Goal: Find contact information: Find contact information

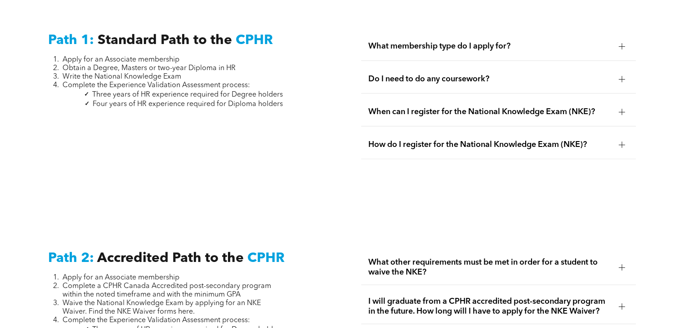
scroll to position [1221, 0]
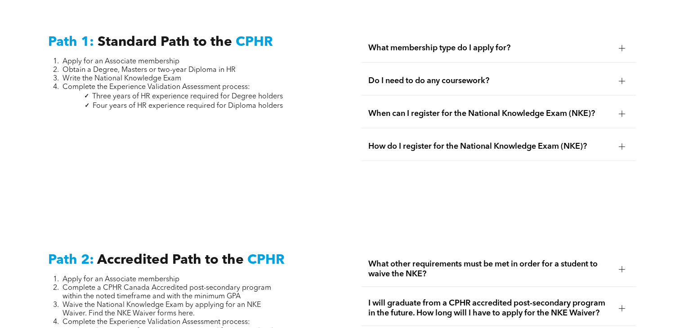
click at [372, 45] on div "What membership type do I apply for?" at bounding box center [498, 48] width 274 height 28
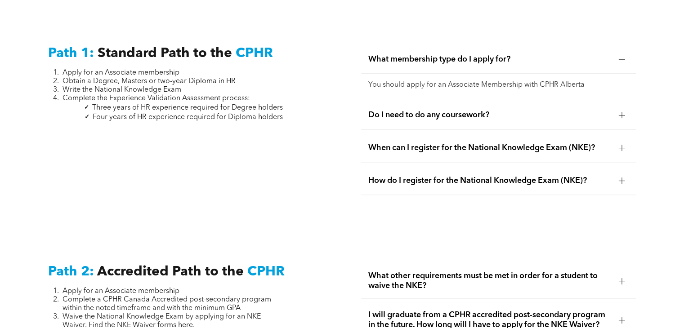
scroll to position [1211, 0]
click at [399, 110] on span "Do I need to do any coursework?" at bounding box center [489, 115] width 243 height 10
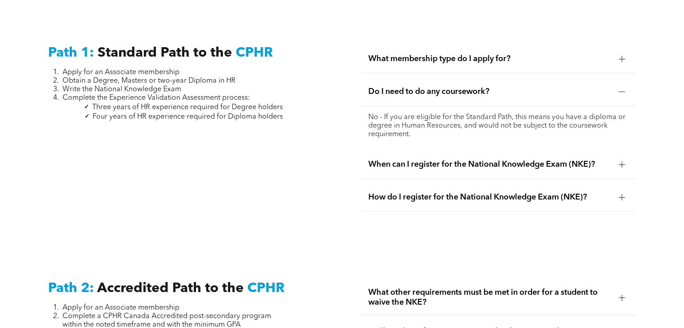
click at [395, 88] on div "Do I need to do any coursework?" at bounding box center [498, 92] width 274 height 28
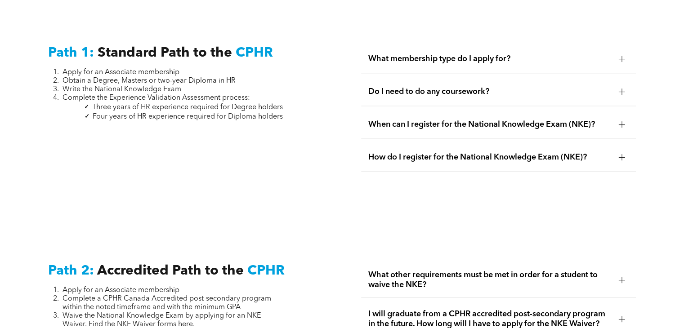
click at [399, 120] on span "When can I register for the National Knowledge Exam (NKE)?" at bounding box center [489, 125] width 243 height 10
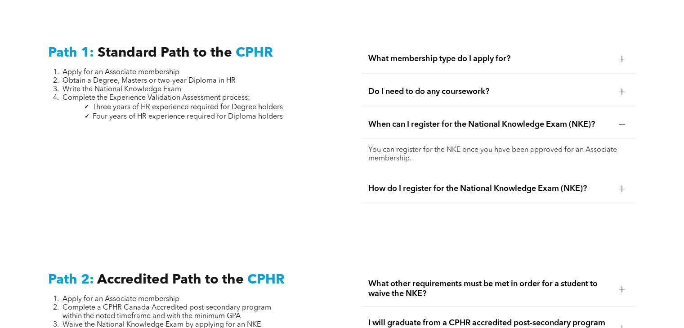
click at [399, 120] on span "When can I register for the National Knowledge Exam (NKE)?" at bounding box center [489, 125] width 243 height 10
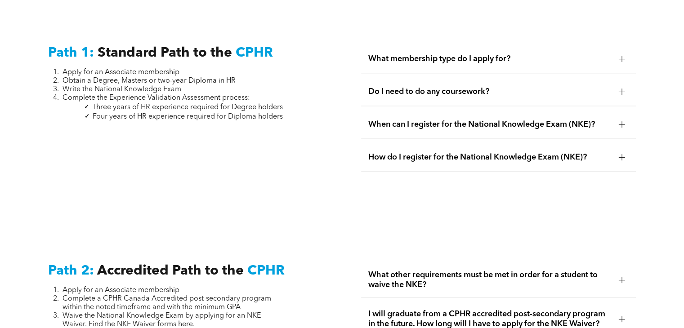
click at [400, 152] on span "How do I register for the National Knowledge Exam (NKE)?" at bounding box center [489, 157] width 243 height 10
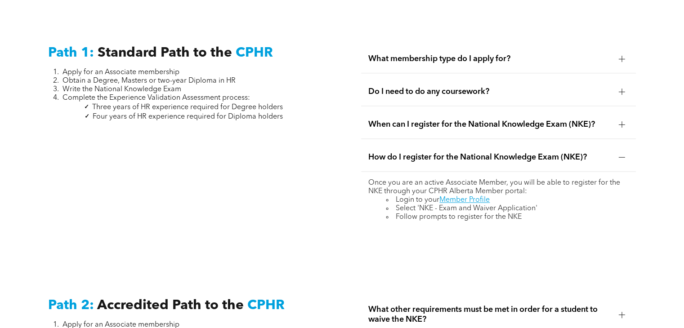
click at [400, 152] on span "How do I register for the National Knowledge Exam (NKE)?" at bounding box center [489, 157] width 243 height 10
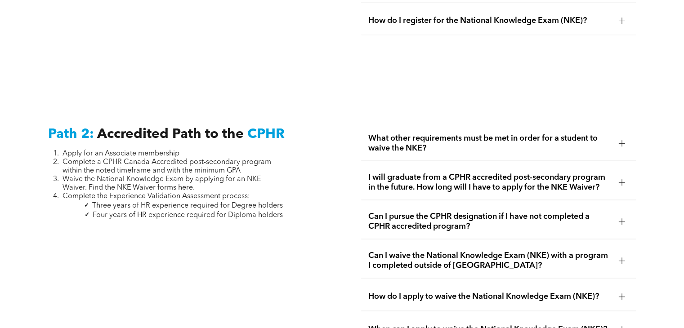
scroll to position [1363, 0]
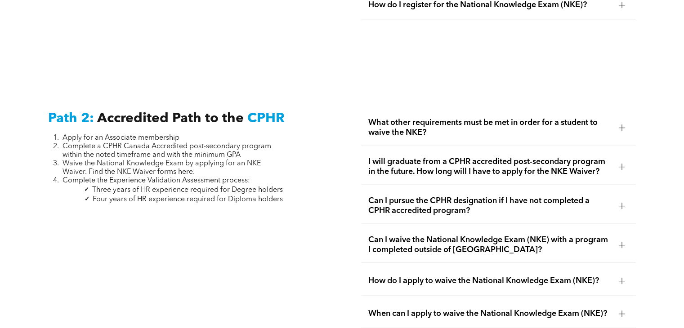
click at [461, 118] on span "What other requirements must be met in order for a student to waive the NKE?" at bounding box center [489, 128] width 243 height 20
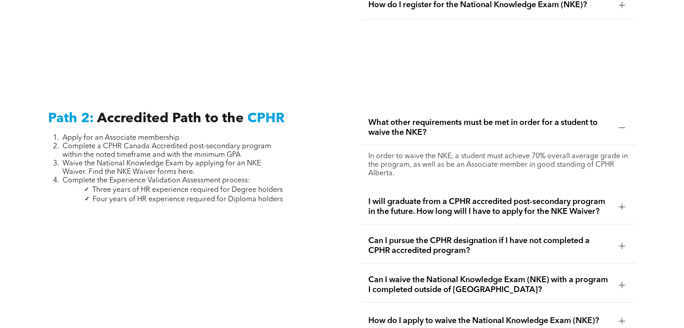
click at [461, 118] on span "What other requirements must be met in order for a student to waive the NKE?" at bounding box center [489, 128] width 243 height 20
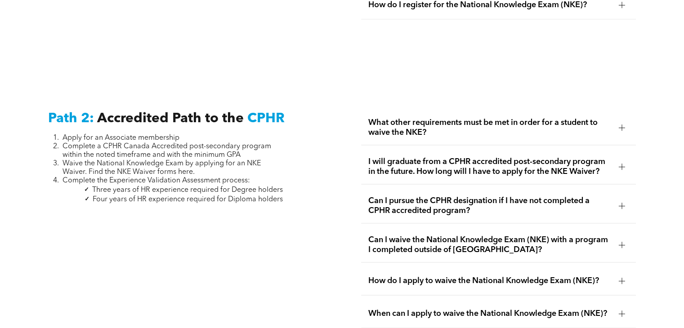
click at [426, 161] on span "I will graduate from a CPHR accredited post-secondary program in the future. Ho…" at bounding box center [489, 167] width 243 height 20
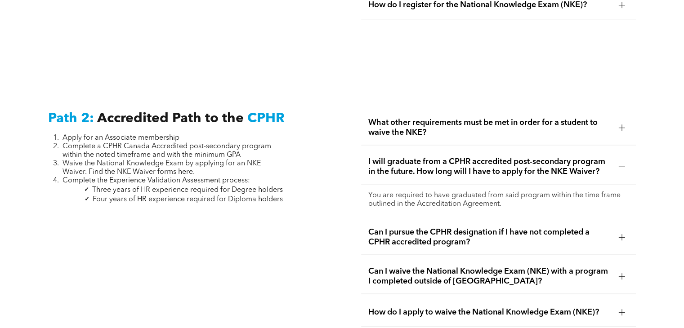
click at [426, 161] on span "I will graduate from a CPHR accredited post-secondary program in the future. Ho…" at bounding box center [489, 167] width 243 height 20
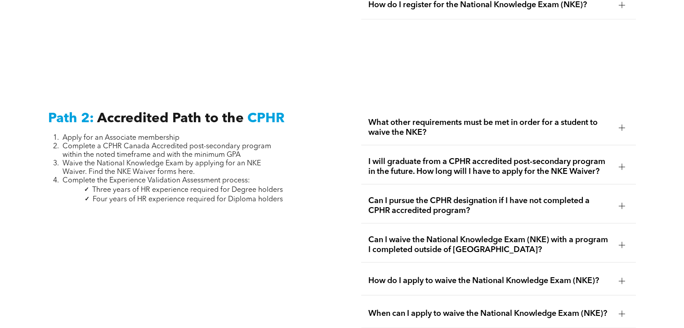
click at [426, 196] on span "Can I pursue the CPHR designation if I have not completed a CPHR accredited pro…" at bounding box center [489, 206] width 243 height 20
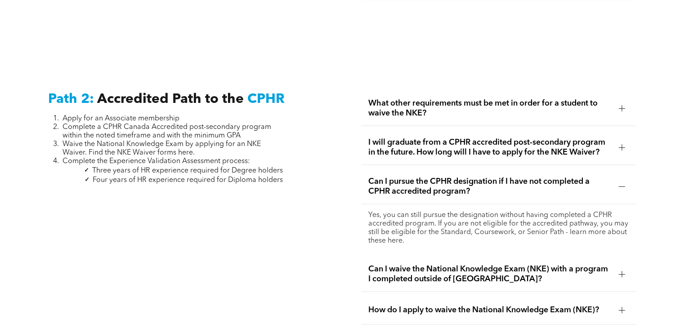
scroll to position [1448, 0]
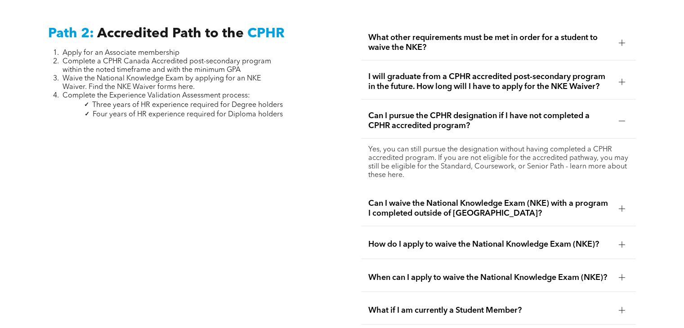
click at [419, 199] on span "Can I waive the National Knowledge Exam (NKE) with a program I completed outsid…" at bounding box center [489, 209] width 243 height 20
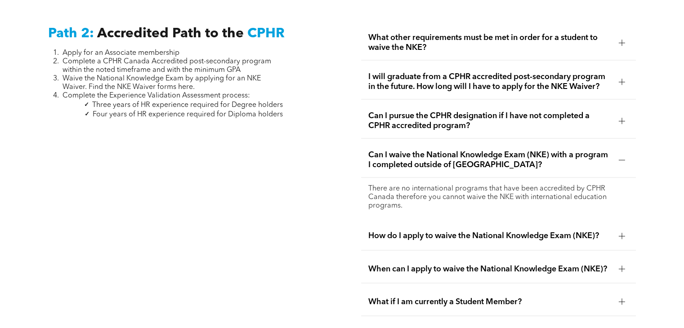
click at [392, 150] on span "Can I waive the National Knowledge Exam (NKE) with a program I completed outsid…" at bounding box center [489, 160] width 243 height 20
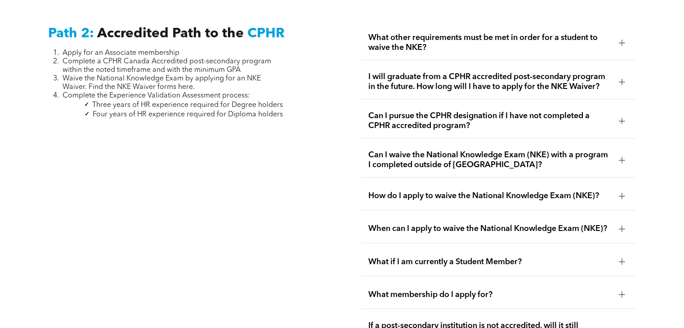
click at [392, 191] on span "How do I apply to waive the National Knowledge Exam (NKE)?" at bounding box center [489, 196] width 243 height 10
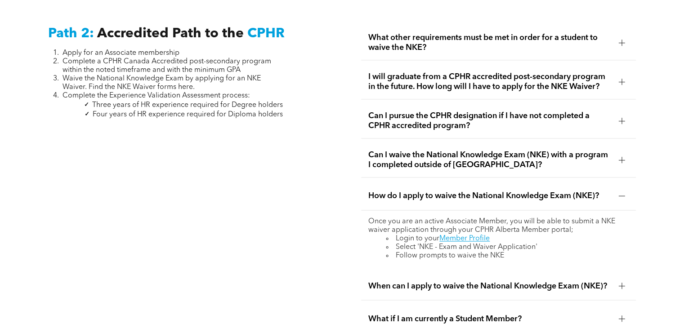
click at [392, 191] on span "How do I apply to waive the National Knowledge Exam (NKE)?" at bounding box center [489, 196] width 243 height 10
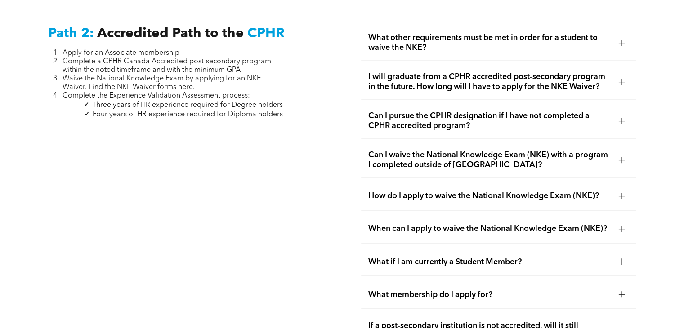
click at [389, 224] on span "When can I apply to waive the National Knowledge Exam (NKE)?" at bounding box center [489, 229] width 243 height 10
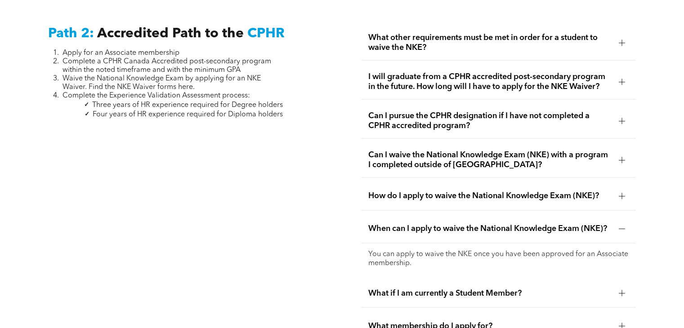
click at [389, 224] on span "When can I apply to waive the National Knowledge Exam (NKE)?" at bounding box center [489, 229] width 243 height 10
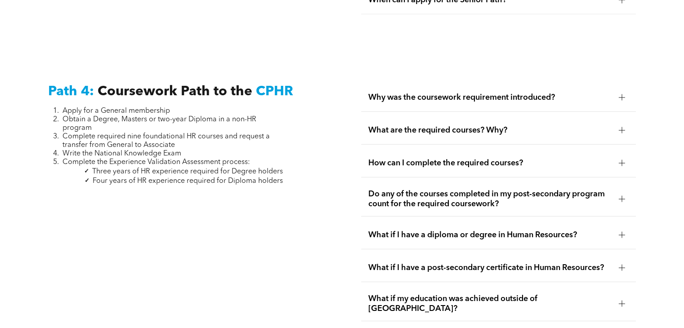
scroll to position [2609, 0]
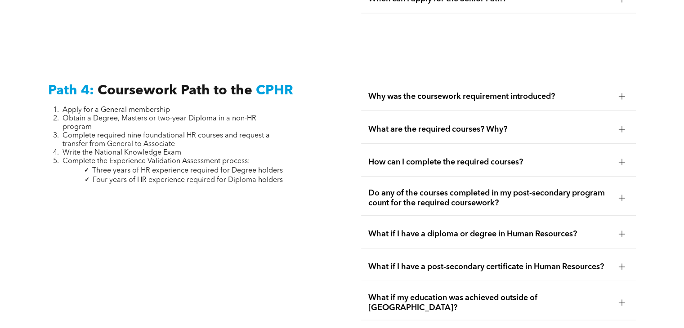
click at [377, 92] on span "Why was the coursework requirement introduced?" at bounding box center [489, 97] width 243 height 10
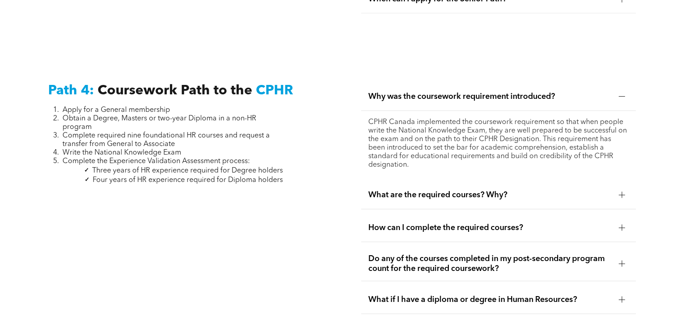
click at [459, 92] on span "Why was the coursework requirement introduced?" at bounding box center [489, 97] width 243 height 10
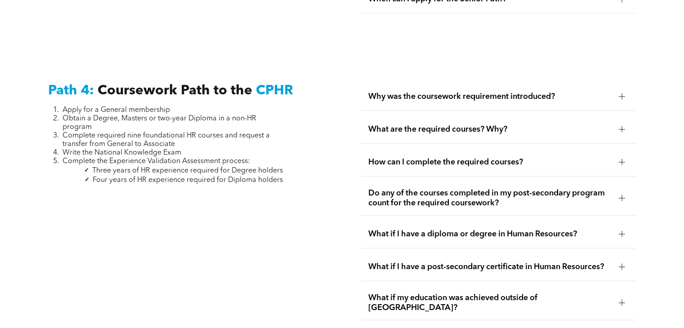
click at [438, 128] on span "What are the required courses? Why?" at bounding box center [489, 130] width 243 height 10
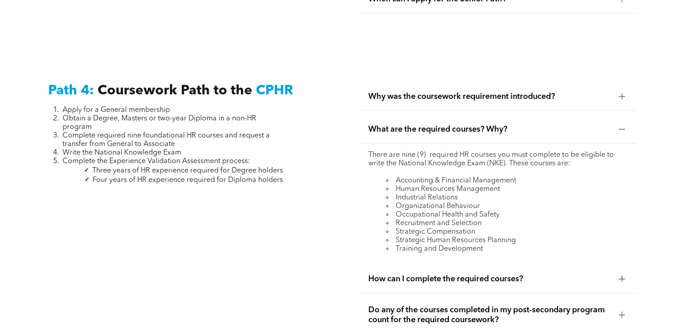
click at [438, 128] on span "What are the required courses? Why?" at bounding box center [489, 130] width 243 height 10
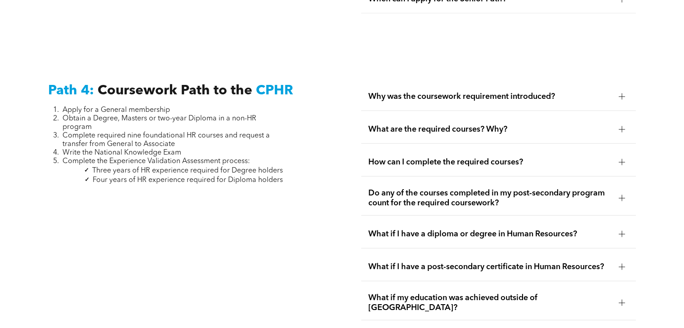
click at [434, 157] on span "How can I complete the required courses?" at bounding box center [489, 162] width 243 height 10
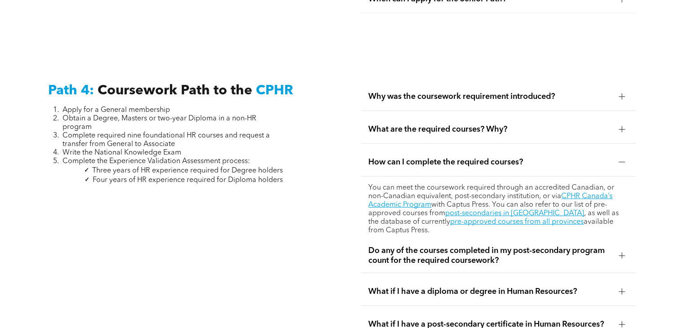
click at [476, 157] on span "How can I complete the required courses?" at bounding box center [489, 162] width 243 height 10
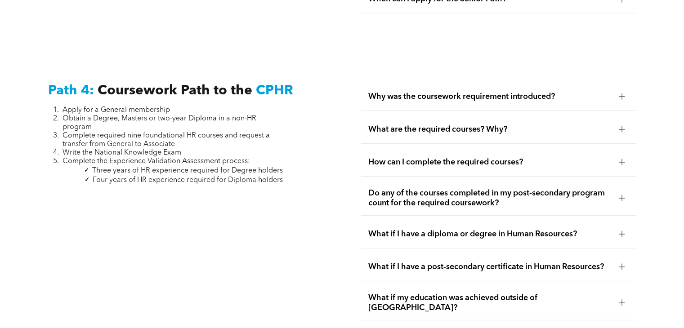
click at [455, 200] on span "Do any of the courses completed in my post-secondary program count for the requ…" at bounding box center [489, 198] width 243 height 20
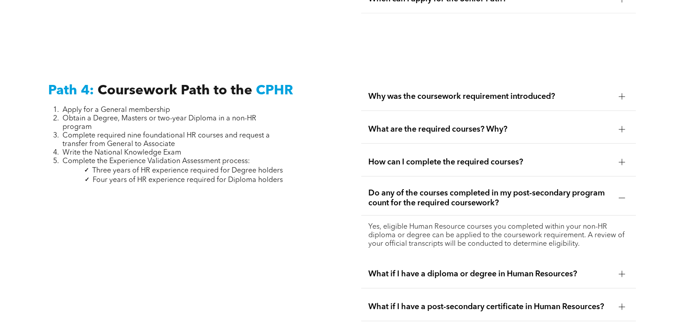
click at [455, 200] on span "Do any of the courses completed in my post-secondary program count for the requ…" at bounding box center [489, 198] width 243 height 20
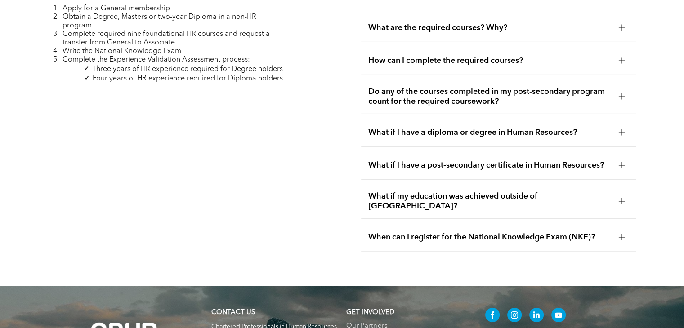
scroll to position [2712, 0]
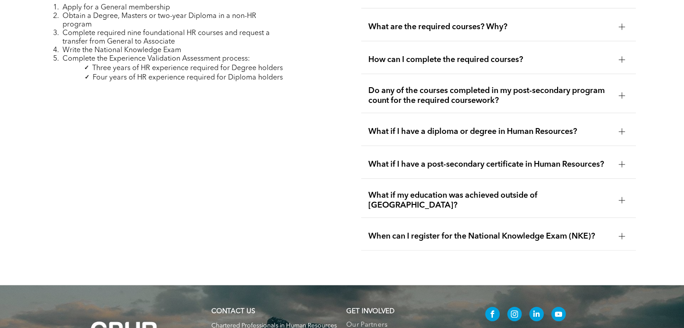
click at [446, 137] on div "What if I have a diploma or degree in Human Resources?" at bounding box center [498, 132] width 274 height 28
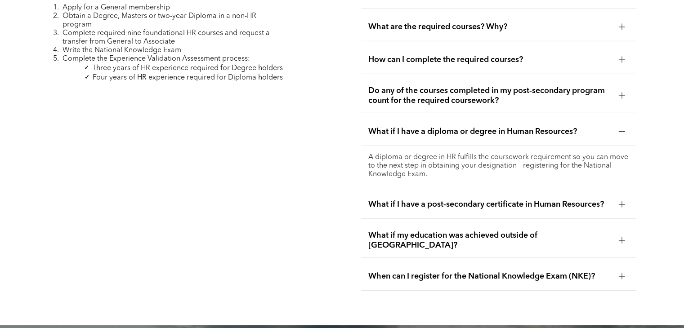
click at [427, 128] on span "What if I have a diploma or degree in Human Resources?" at bounding box center [489, 132] width 243 height 10
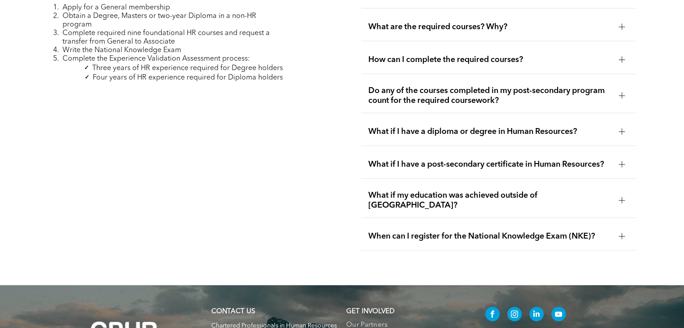
click at [440, 191] on span "What if my education was achieved outside of Canada?" at bounding box center [489, 201] width 243 height 20
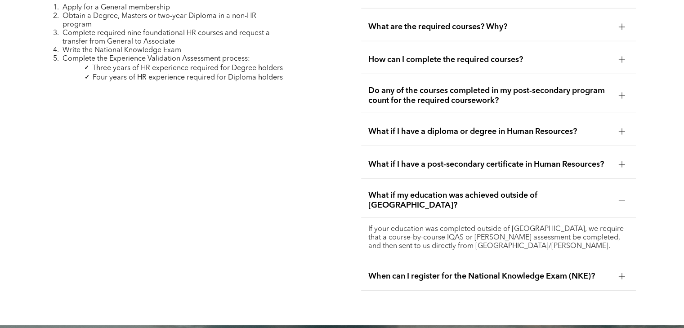
click at [506, 194] on span "What if my education was achieved outside of Canada?" at bounding box center [489, 201] width 243 height 20
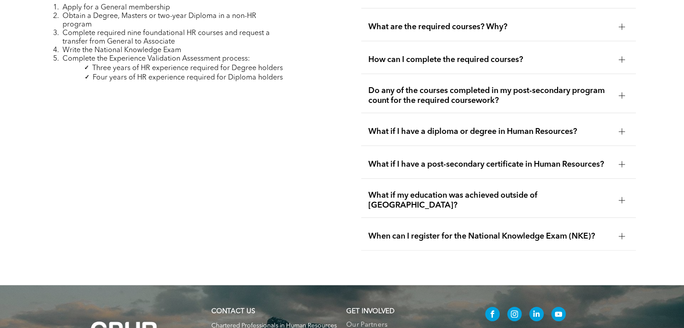
click at [499, 232] on span "When can I register for the National Knowledge Exam (NKE)?" at bounding box center [489, 237] width 243 height 10
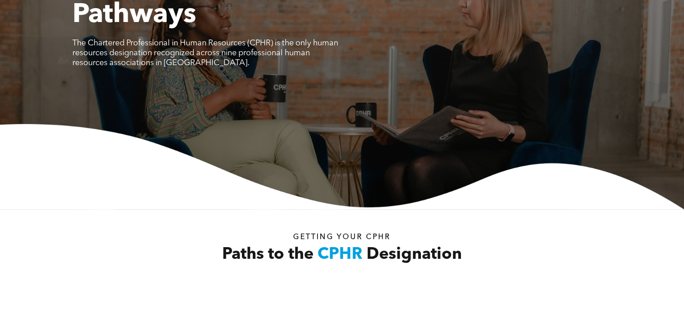
scroll to position [0, 0]
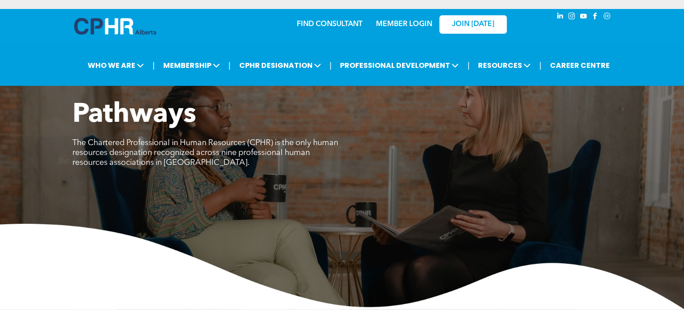
click at [329, 27] on link "FIND CONSULTANT" at bounding box center [330, 24] width 66 height 7
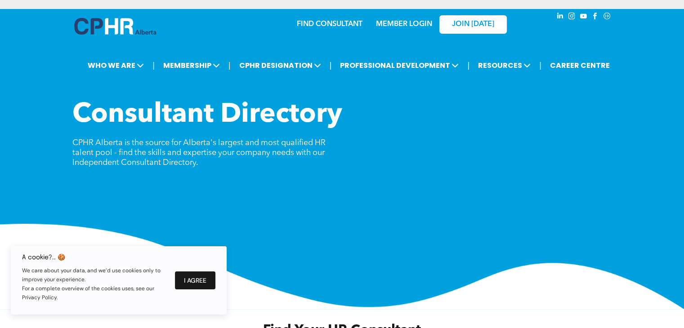
click at [199, 279] on button "I Agree" at bounding box center [195, 281] width 40 height 18
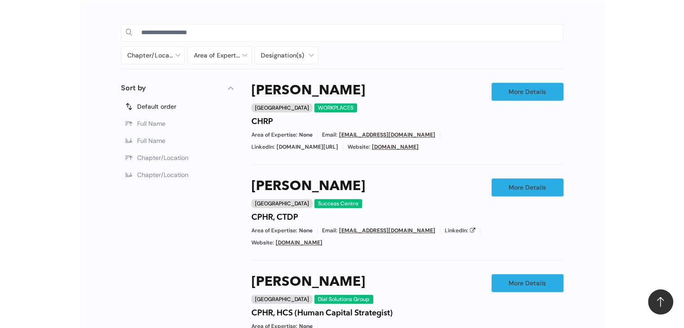
scroll to position [441, 0]
click at [524, 93] on link "More Details" at bounding box center [528, 92] width 72 height 18
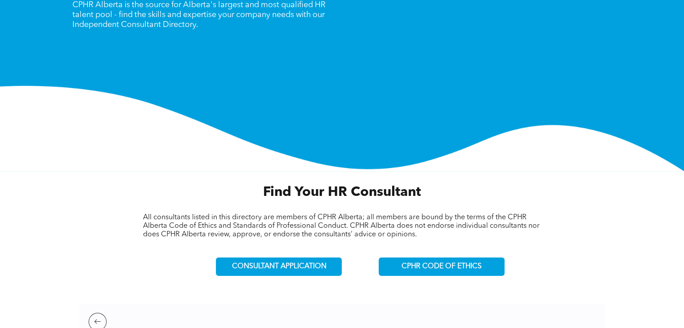
scroll to position [183, 0]
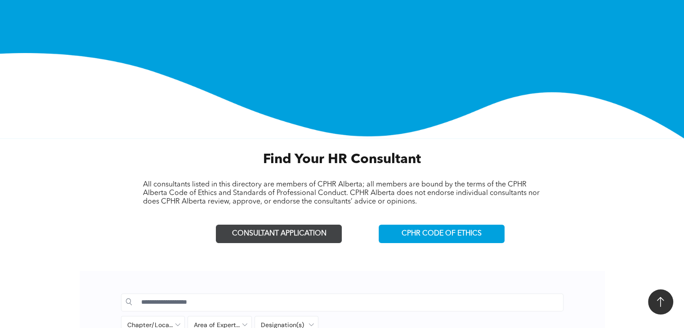
scroll to position [278, 0]
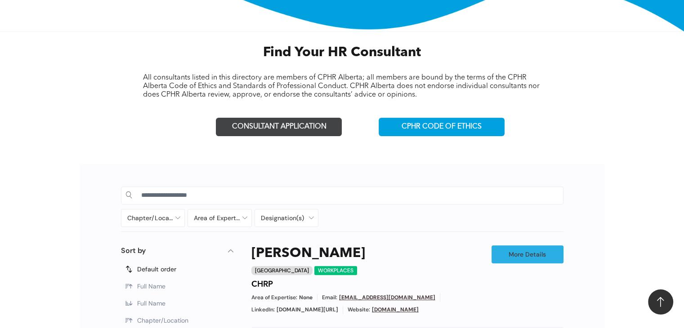
click at [280, 124] on span "CONSULTANT APPLICATION" at bounding box center [279, 127] width 94 height 9
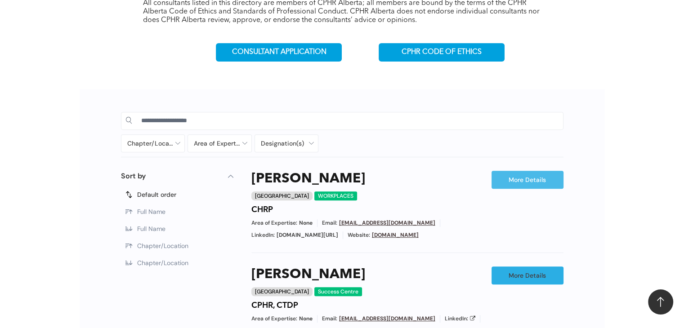
scroll to position [308, 0]
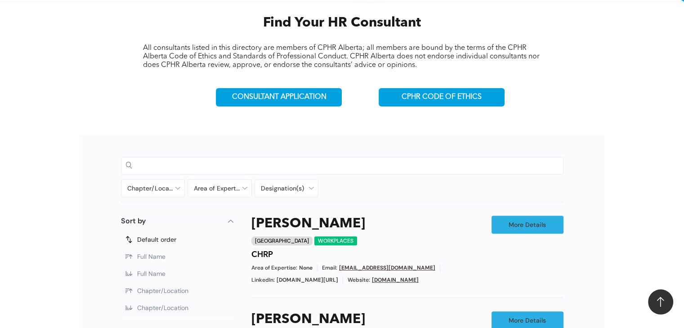
click at [263, 161] on input at bounding box center [349, 165] width 417 height 13
type input "********"
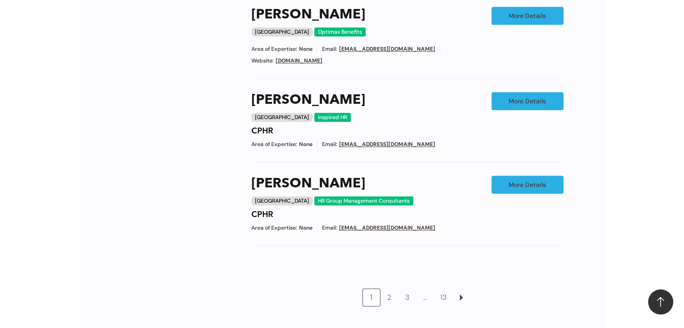
scroll to position [709, 0]
click at [391, 294] on link "2" at bounding box center [389, 297] width 17 height 17
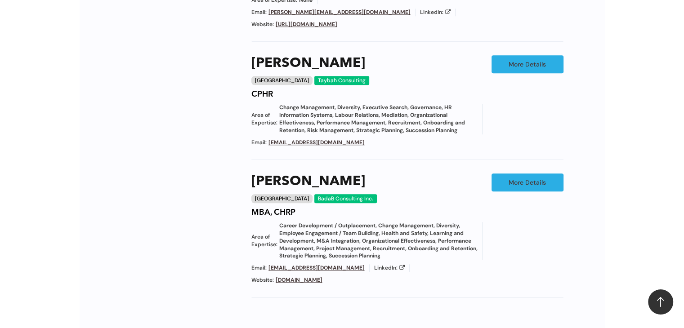
scroll to position [798, 0]
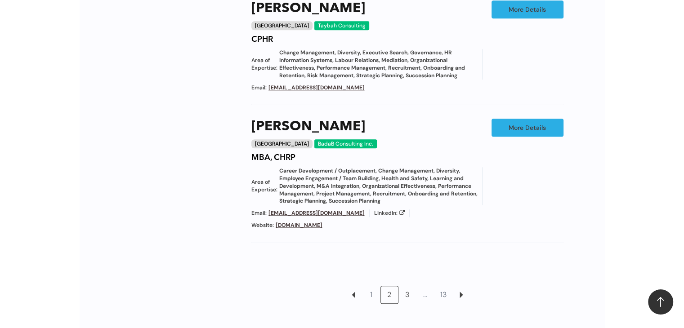
click at [407, 286] on link "3" at bounding box center [407, 294] width 17 height 17
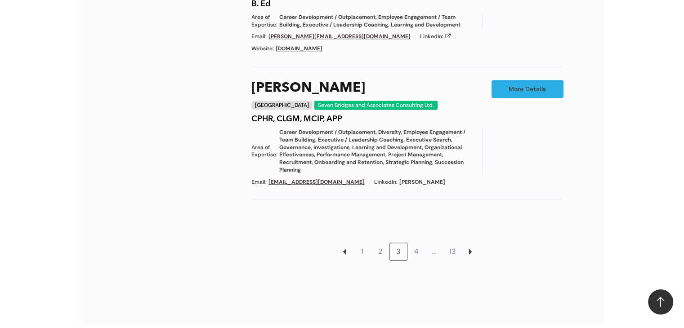
scroll to position [900, 0]
click at [421, 243] on link "4" at bounding box center [416, 251] width 17 height 17
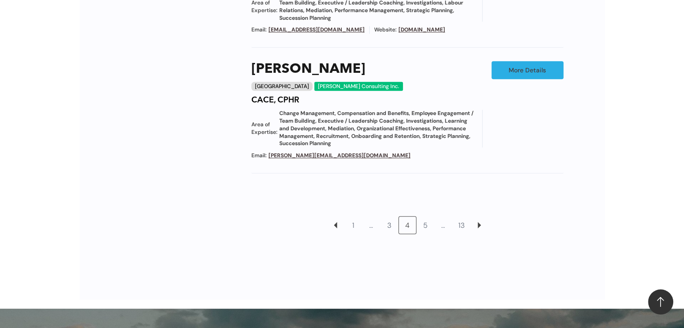
scroll to position [945, 0]
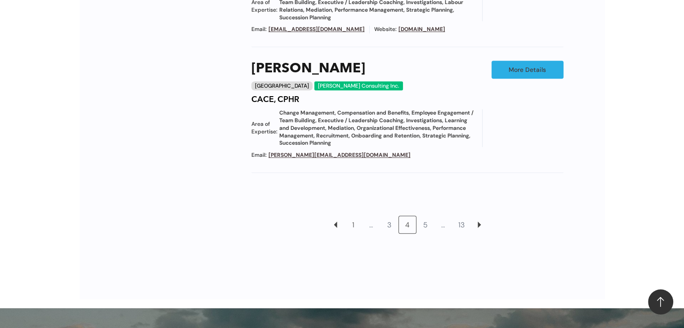
click at [353, 216] on link "1" at bounding box center [353, 224] width 17 height 17
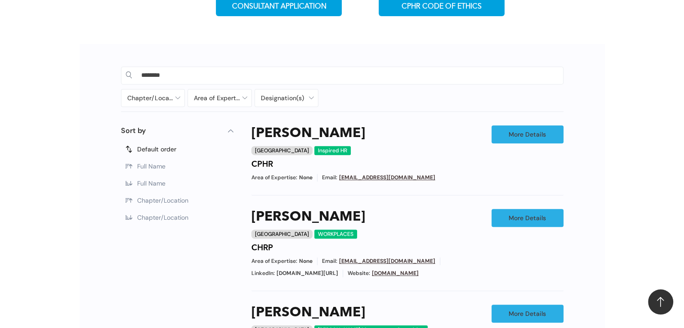
scroll to position [398, 0]
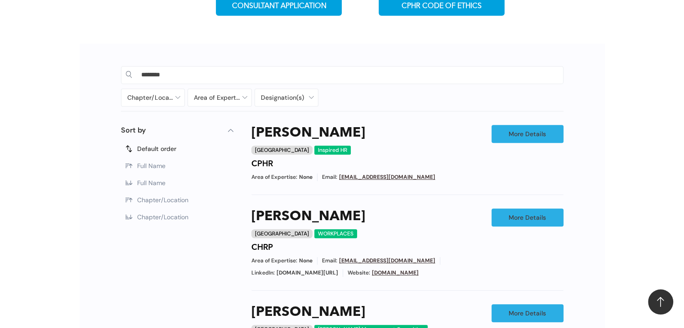
click at [495, 125] on link "More Details" at bounding box center [528, 134] width 72 height 18
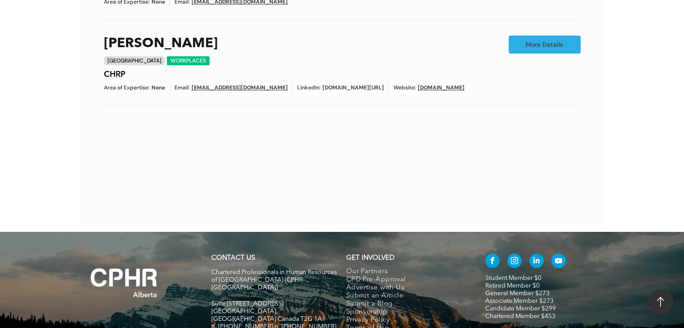
scroll to position [1049, 0]
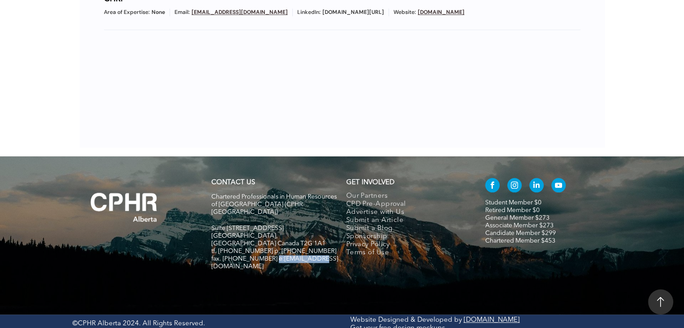
drag, startPoint x: 315, startPoint y: 241, endPoint x: 269, endPoint y: 239, distance: 45.9
click at [269, 255] on h5 "fax. [PHONE_NUMBER] e:[EMAIL_ADDRESS][DOMAIN_NAME]" at bounding box center [274, 262] width 127 height 15
copy span "info@cphrab.ca"
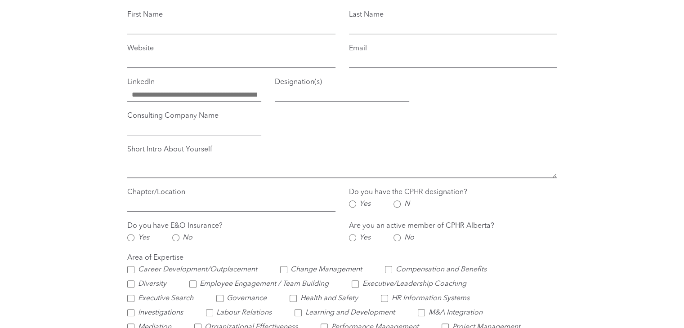
scroll to position [741, 0]
